Goal: Information Seeking & Learning: Learn about a topic

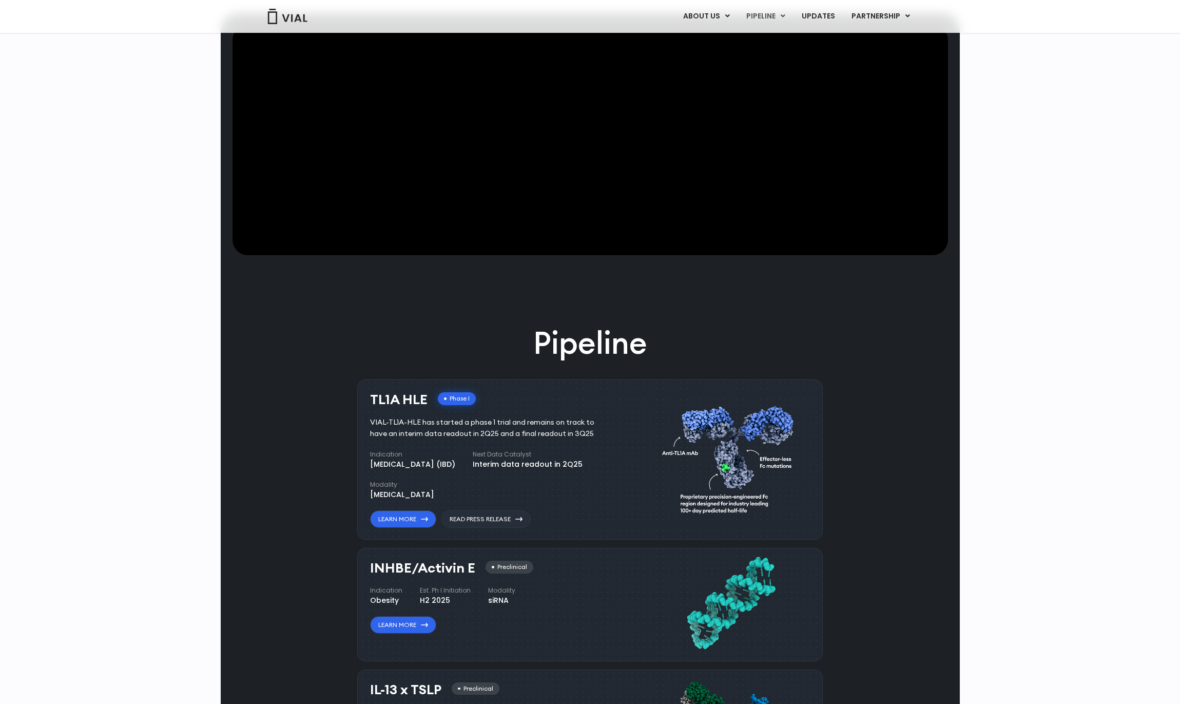
scroll to position [399, 0]
click at [407, 515] on link "Learn More" at bounding box center [403, 517] width 66 height 17
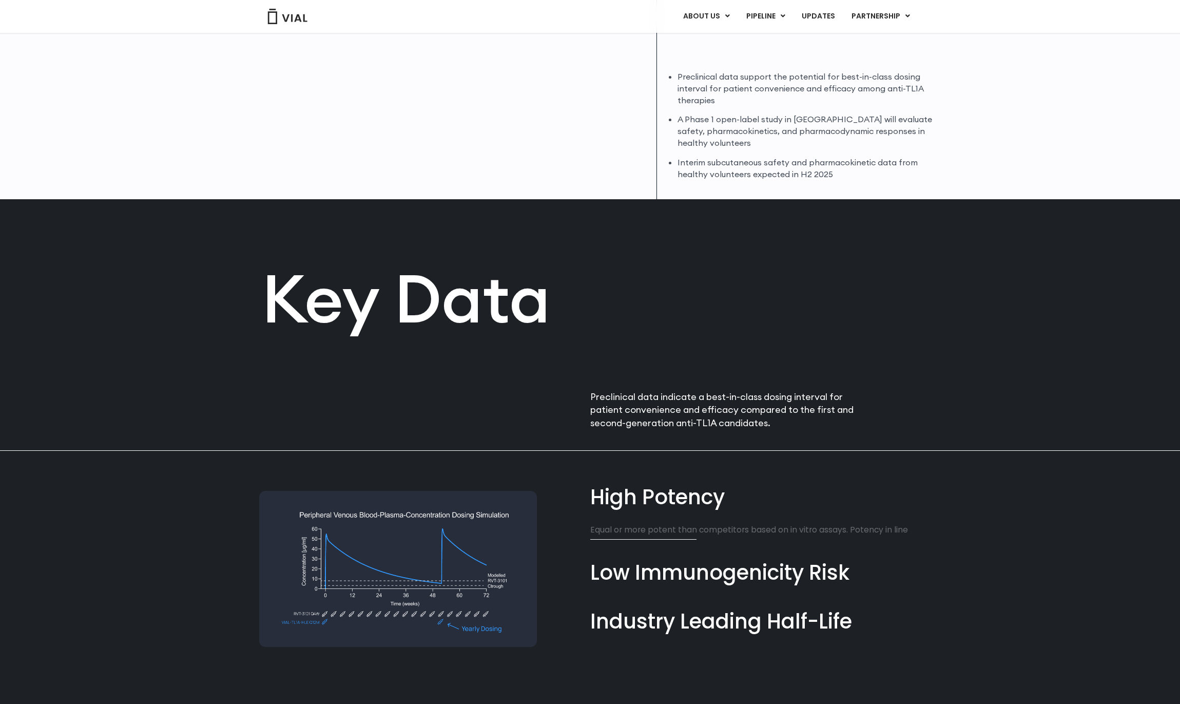
scroll to position [372, 0]
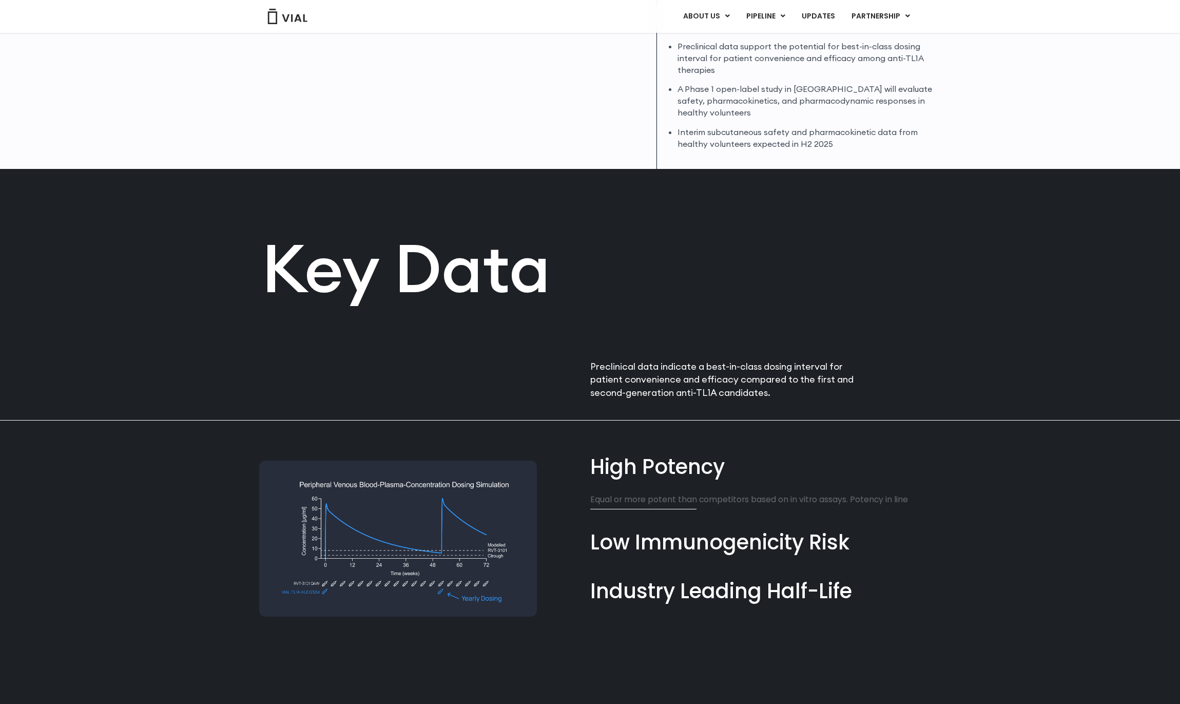
click at [473, 512] on img at bounding box center [398, 539] width 278 height 157
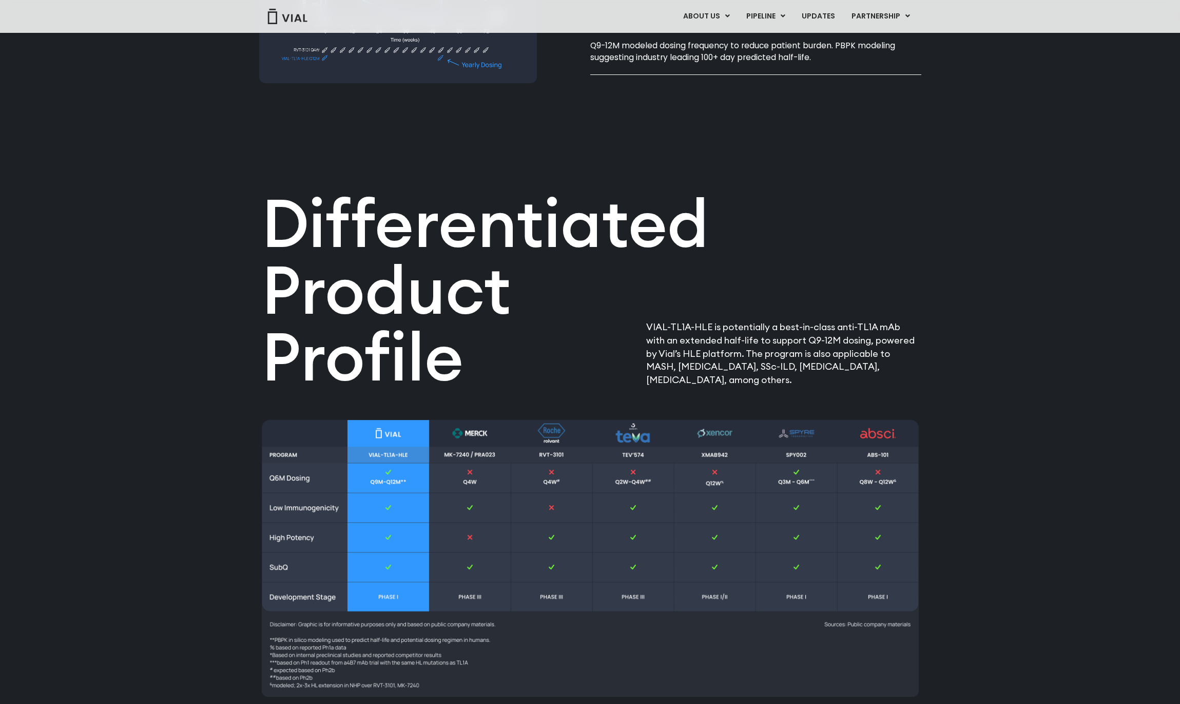
scroll to position [1195, 0]
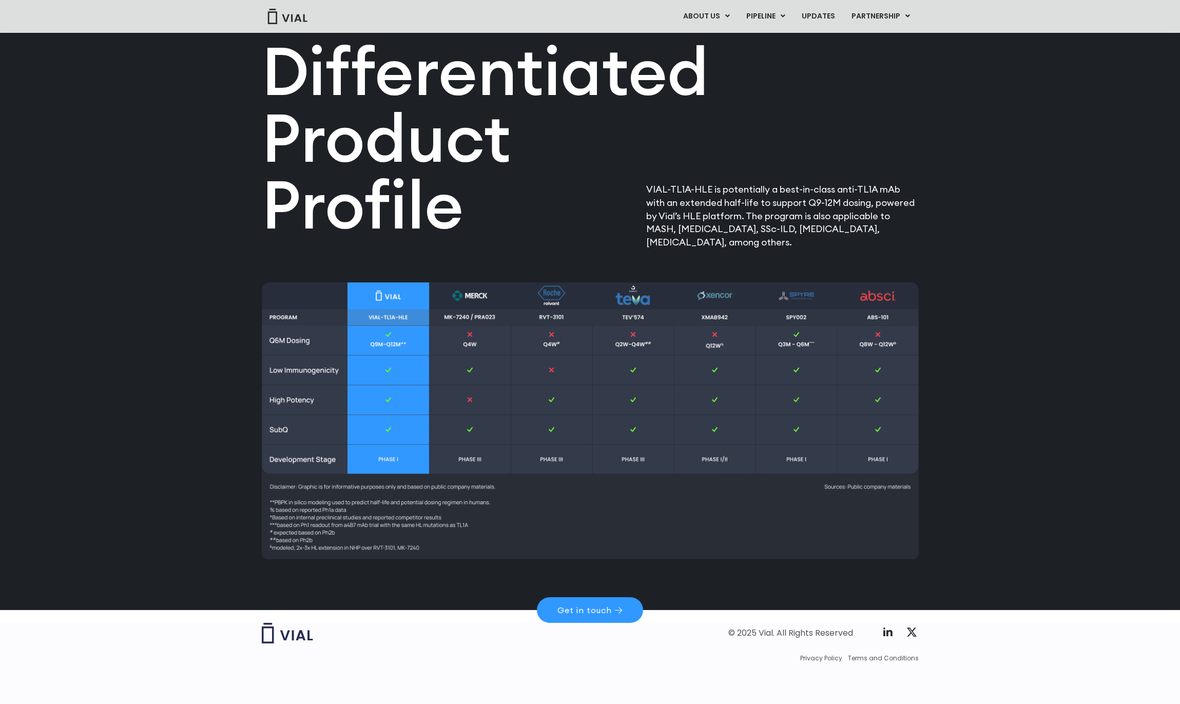
click at [481, 297] on img at bounding box center [590, 420] width 657 height 277
click at [480, 298] on img at bounding box center [590, 420] width 657 height 277
click at [479, 297] on img at bounding box center [590, 420] width 657 height 277
click at [471, 310] on img at bounding box center [590, 420] width 657 height 277
click at [468, 301] on img at bounding box center [590, 420] width 657 height 277
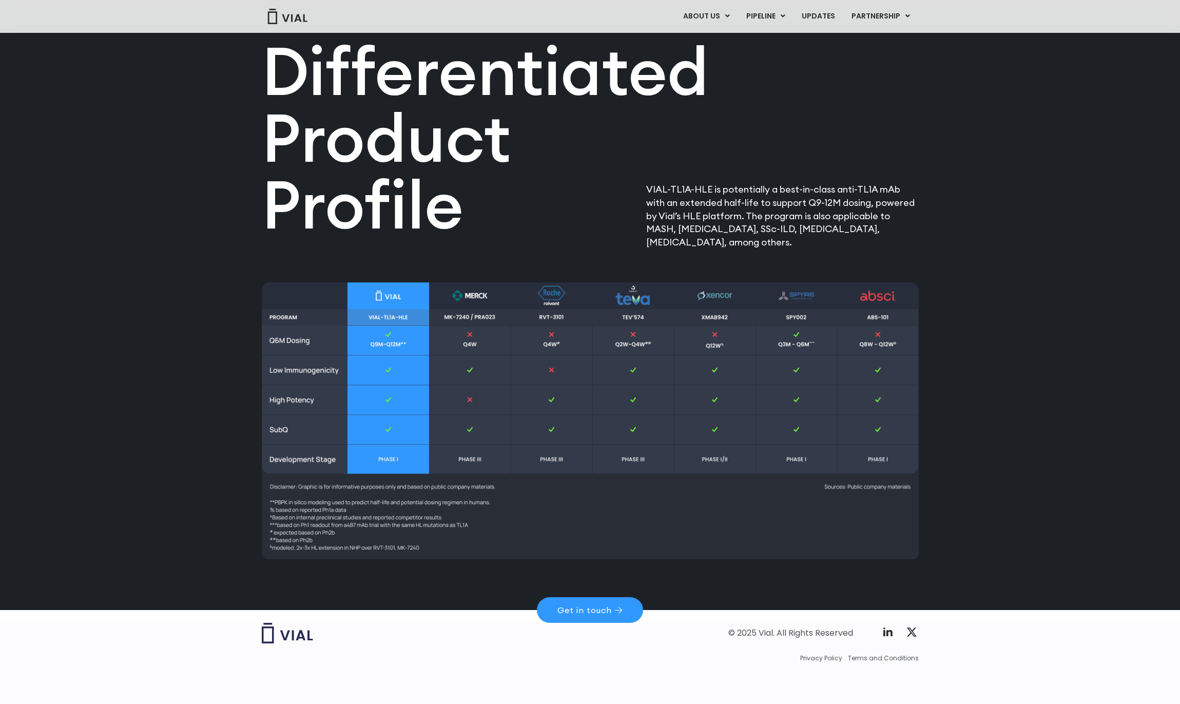
click at [468, 301] on img at bounding box center [590, 420] width 657 height 277
click at [473, 297] on img at bounding box center [590, 420] width 657 height 277
click at [473, 298] on img at bounding box center [590, 420] width 657 height 277
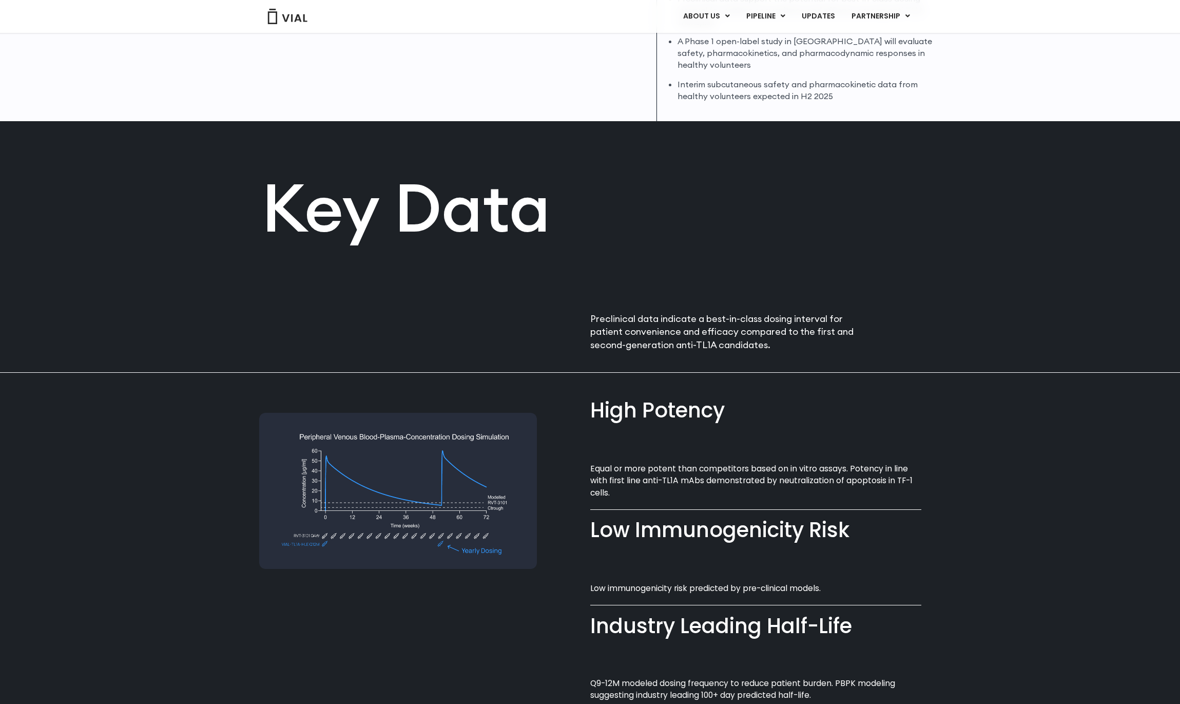
scroll to position [234, 0]
